Goal: Task Accomplishment & Management: Manage account settings

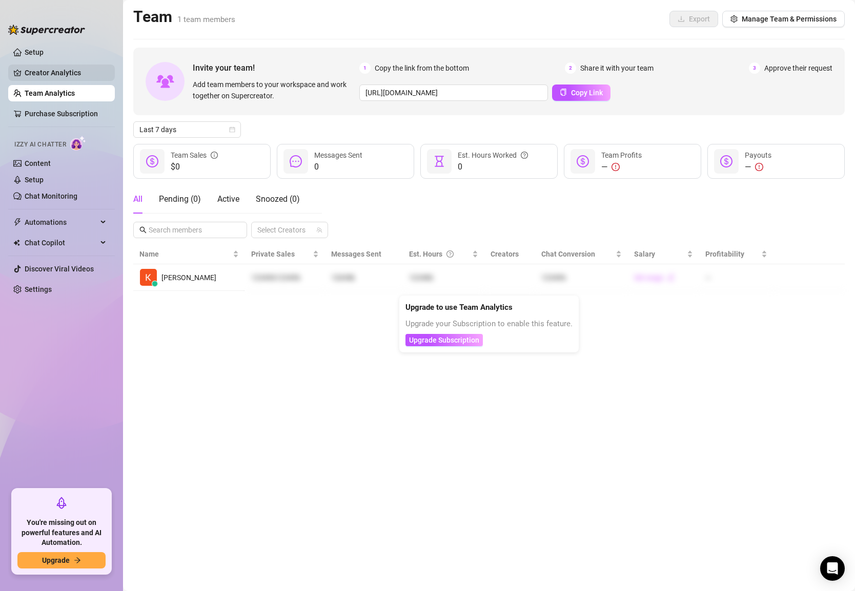
click at [53, 72] on link "Creator Analytics" at bounding box center [66, 73] width 82 height 16
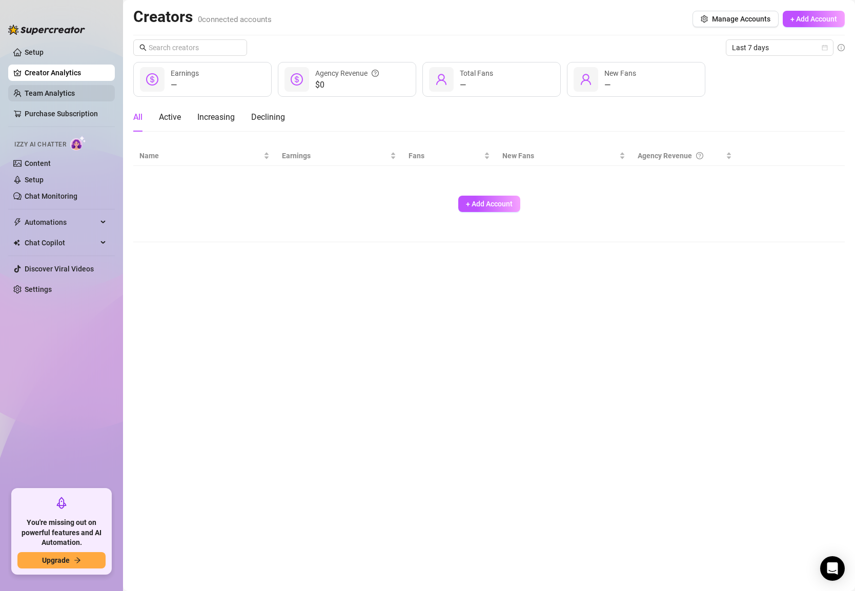
click at [65, 90] on link "Team Analytics" at bounding box center [50, 93] width 50 height 8
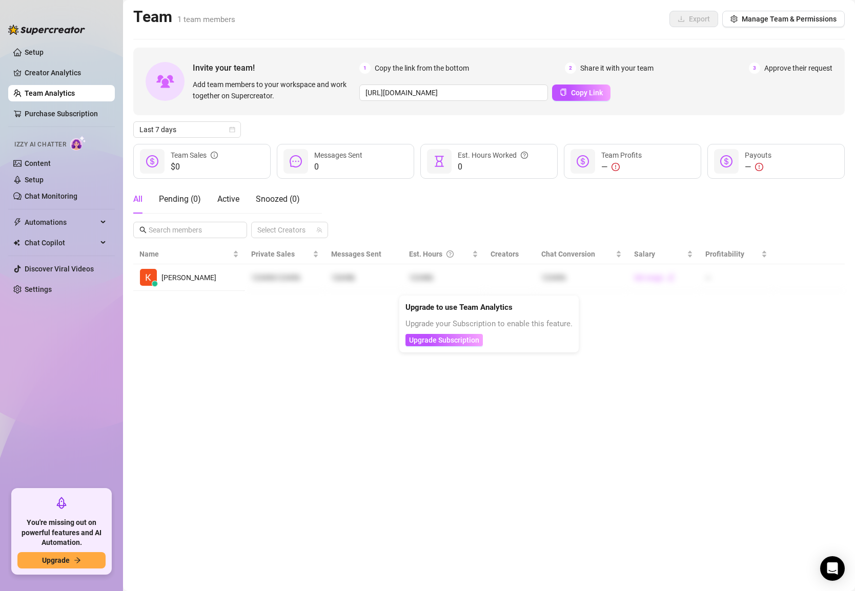
click at [215, 384] on main "Team 1 team members Export Manage Team & Permissions Invite your team! Add team…" at bounding box center [489, 295] width 732 height 591
click at [40, 184] on link "Setup" at bounding box center [34, 180] width 19 height 8
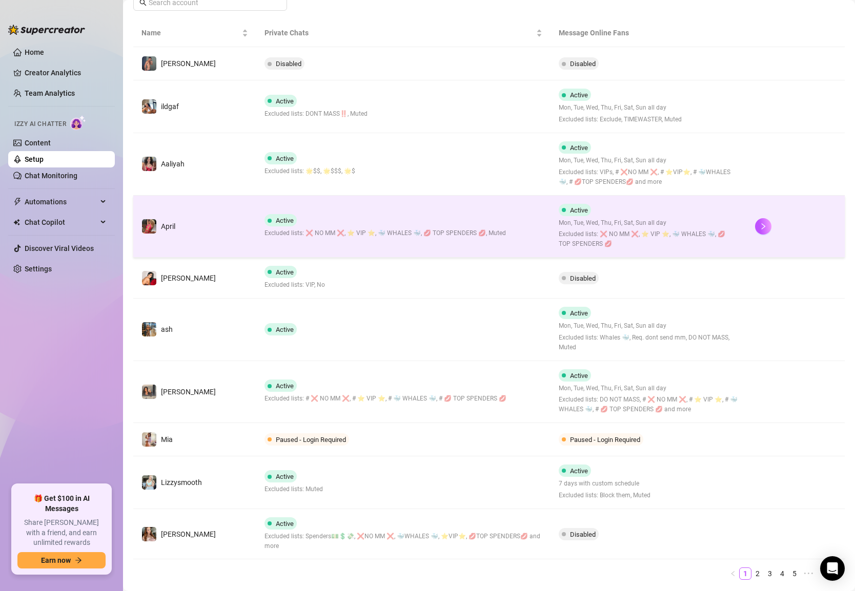
scroll to position [201, 0]
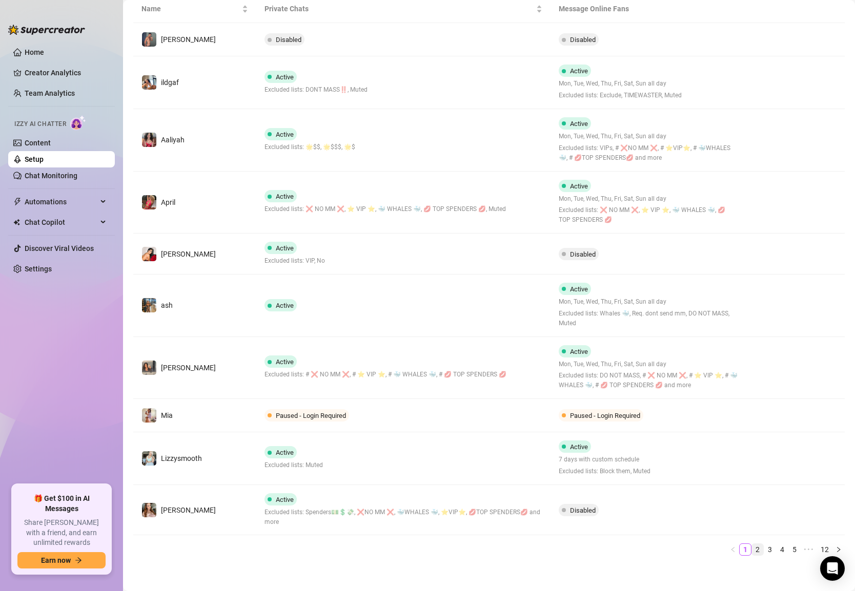
click at [762, 544] on link "2" at bounding box center [757, 549] width 11 height 11
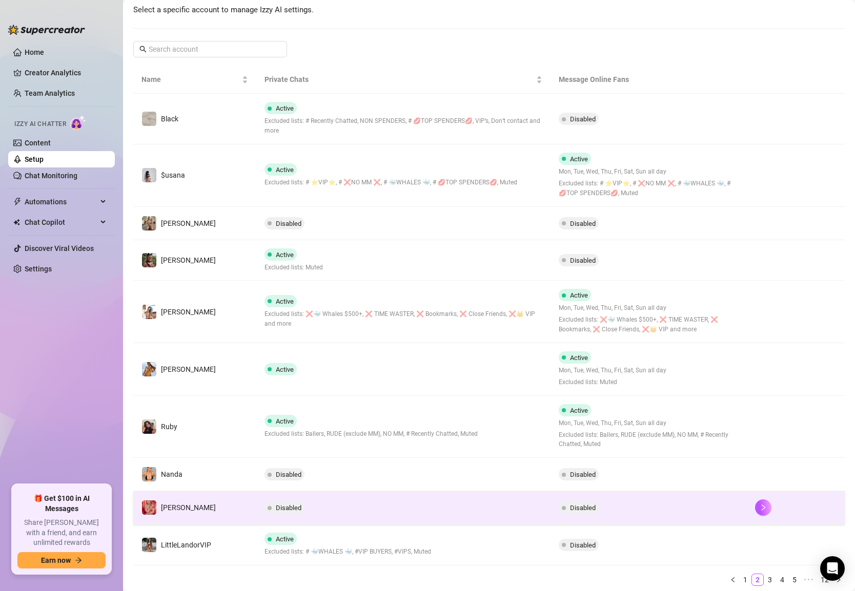
scroll to position [0, 0]
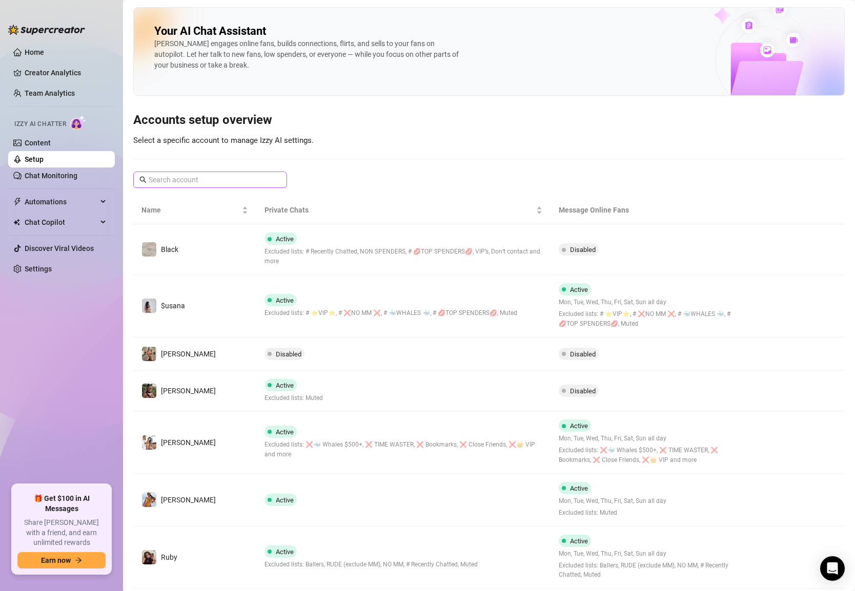
click at [234, 172] on span at bounding box center [210, 180] width 154 height 16
click at [236, 182] on input "text" at bounding box center [211, 179] width 124 height 11
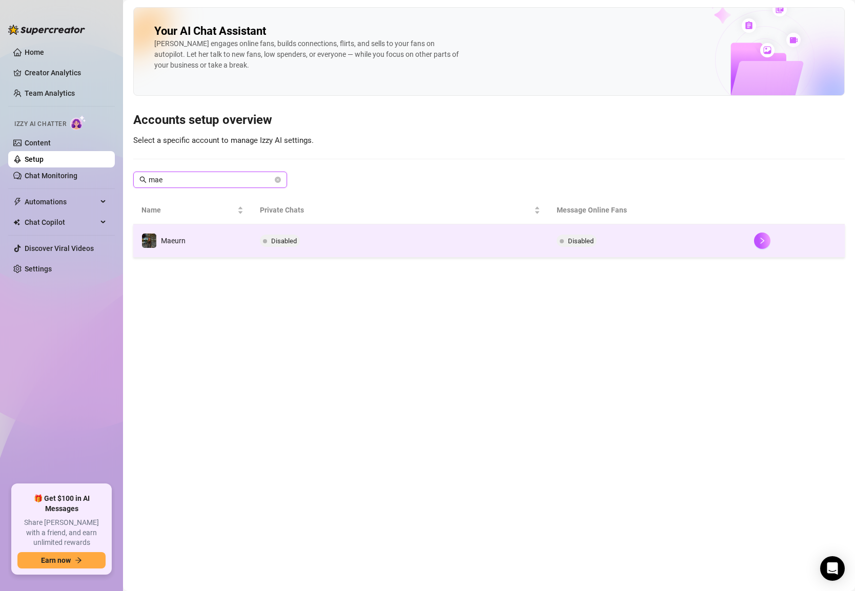
type input "mae"
click at [276, 238] on span "Disabled" at bounding box center [284, 241] width 26 height 8
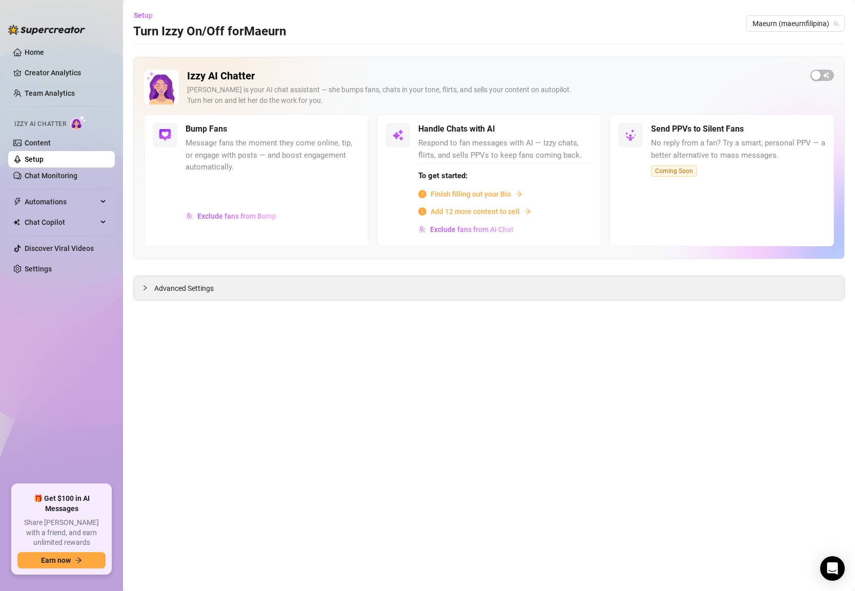
click at [534, 144] on span "Respond to fan messages with AI — Izzy chats, flirts, and sells PPVs to keep fa…" at bounding box center [505, 149] width 174 height 24
click at [579, 70] on h2 "Izzy AI Chatter" at bounding box center [494, 76] width 615 height 13
click at [818, 69] on div "Izzy AI Chatter [PERSON_NAME] is your AI chat assistant — she bumps fans, chats…" at bounding box center [488, 158] width 711 height 202
click at [816, 77] on div "button" at bounding box center [815, 75] width 9 height 9
click at [579, 132] on div "button" at bounding box center [575, 129] width 9 height 9
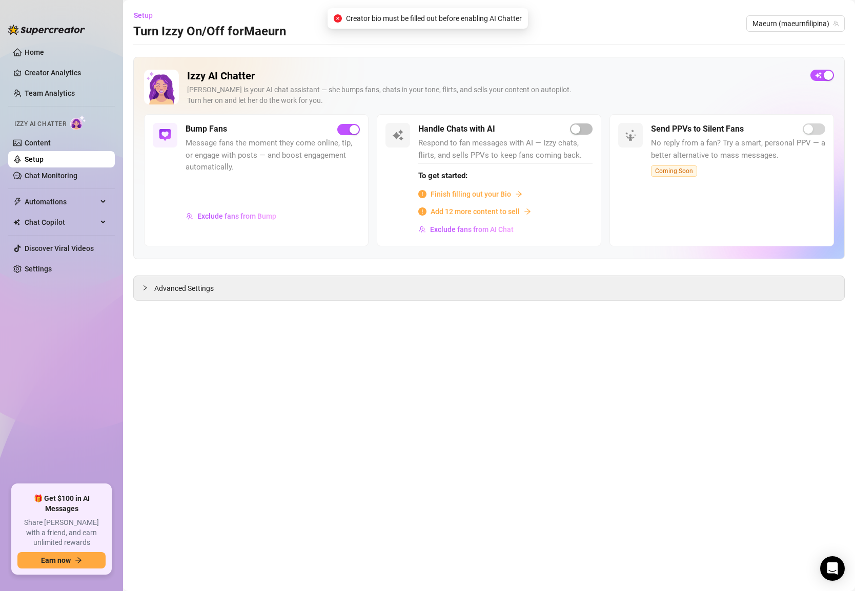
click at [585, 67] on div "Izzy AI Chatter [PERSON_NAME] is your AI chat assistant — she bumps fans, chats…" at bounding box center [488, 158] width 711 height 202
click at [475, 194] on span "Finish filling out your Bio" at bounding box center [471, 194] width 80 height 11
